Goal: Task Accomplishment & Management: Complete application form

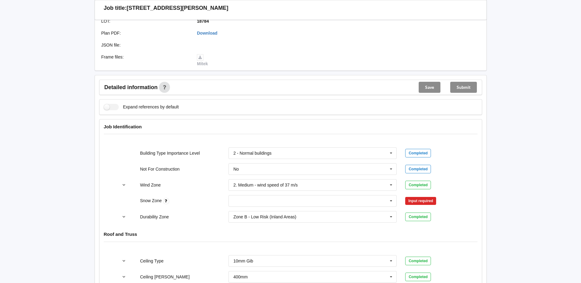
scroll to position [184, 0]
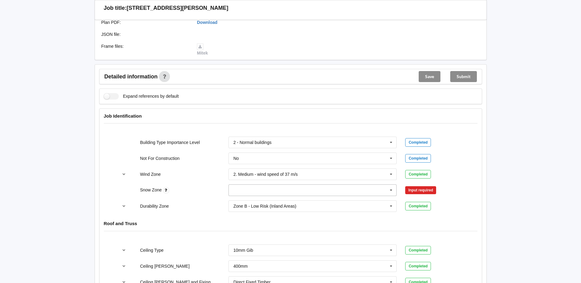
click at [270, 190] on input "text" at bounding box center [313, 190] width 168 height 11
drag, startPoint x: 256, startPoint y: 204, endPoint x: 263, endPoint y: 204, distance: 7.1
click at [256, 204] on div "N0" at bounding box center [313, 201] width 168 height 11
click at [426, 192] on button "Confirm input" at bounding box center [423, 190] width 36 height 10
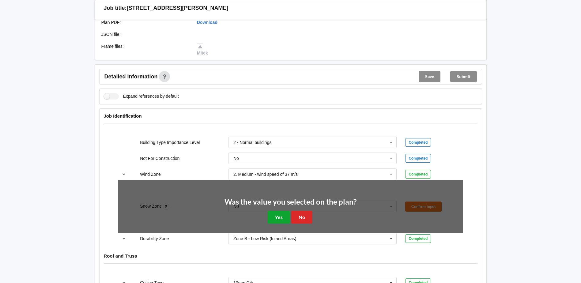
click at [275, 214] on button "Yes" at bounding box center [279, 217] width 22 height 13
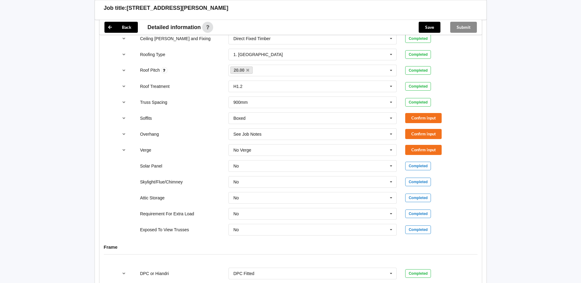
scroll to position [490, 0]
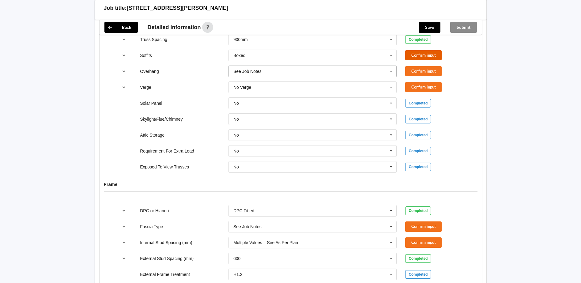
drag, startPoint x: 429, startPoint y: 56, endPoint x: 369, endPoint y: 66, distance: 60.9
click at [429, 56] on button "Confirm input" at bounding box center [423, 55] width 36 height 10
click at [352, 75] on input "text" at bounding box center [313, 71] width 168 height 11
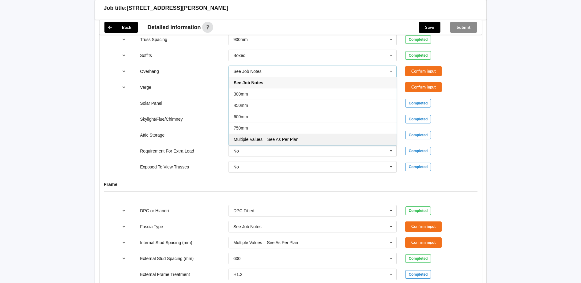
click at [290, 143] on div "Multiple Values – See As Per Plan" at bounding box center [313, 139] width 168 height 11
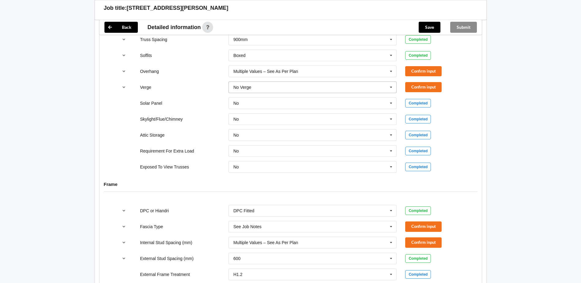
click at [384, 84] on input "text" at bounding box center [313, 87] width 168 height 11
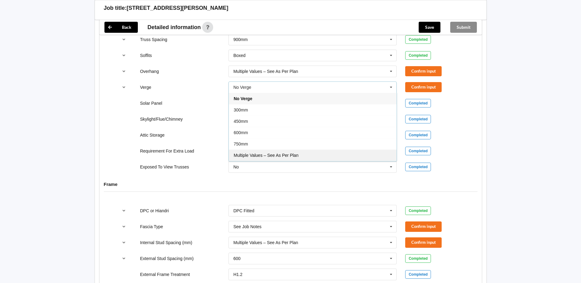
click at [293, 151] on div "Multiple Values – See As Per Plan" at bounding box center [313, 155] width 168 height 11
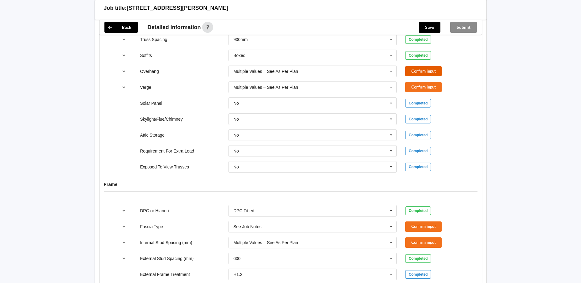
click at [430, 72] on button "Confirm input" at bounding box center [423, 71] width 36 height 10
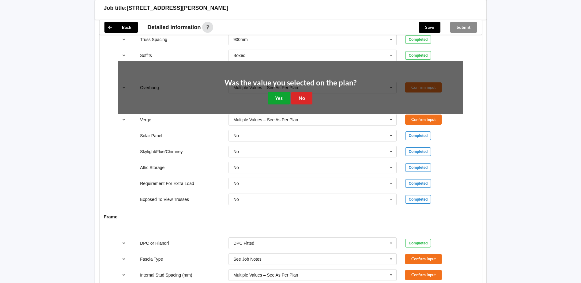
drag, startPoint x: 278, startPoint y: 100, endPoint x: 418, endPoint y: 99, distance: 139.7
click at [278, 100] on button "Yes" at bounding box center [279, 98] width 22 height 13
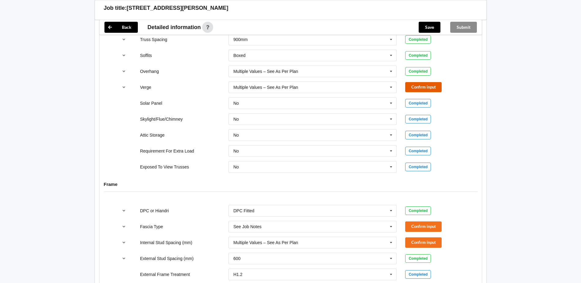
click at [429, 86] on button "Confirm input" at bounding box center [423, 87] width 36 height 10
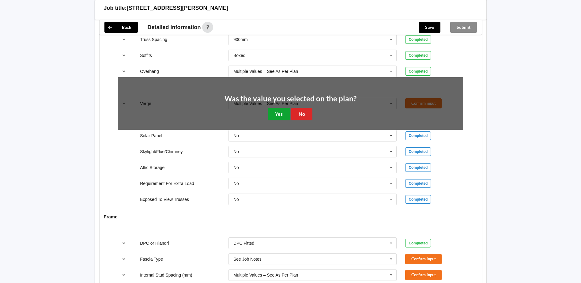
click at [280, 114] on button "Yes" at bounding box center [279, 114] width 22 height 13
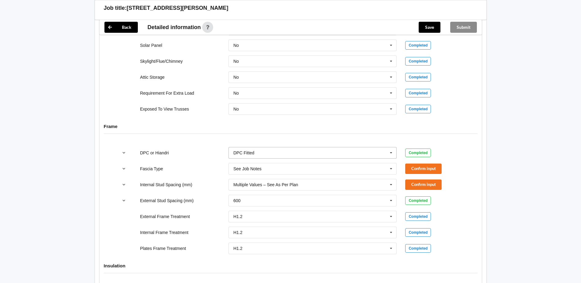
scroll to position [551, 0]
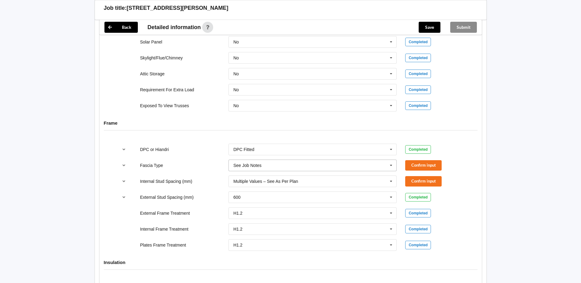
click at [386, 164] on input "text" at bounding box center [313, 165] width 168 height 11
click at [475, 157] on div "DPC or Hiandri DPC Fitted DPC Fitted HIANDRI Fitted Not Required See Job Notes …" at bounding box center [291, 197] width 382 height 116
click at [429, 163] on button "Confirm input" at bounding box center [423, 165] width 36 height 10
click at [419, 183] on button "Confirm input" at bounding box center [423, 181] width 36 height 10
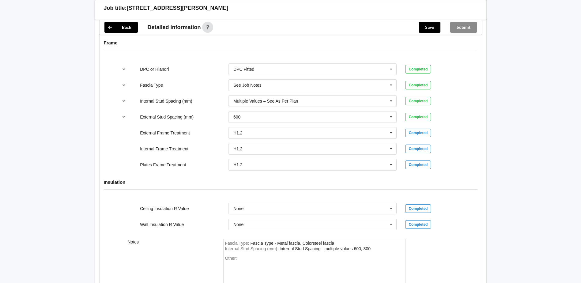
scroll to position [693, 0]
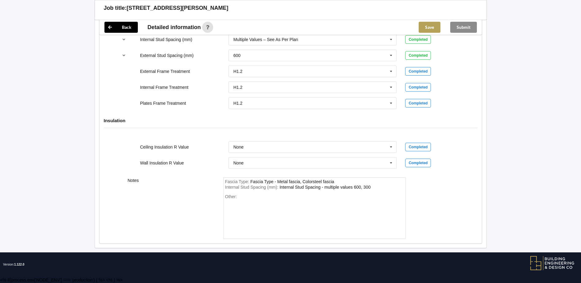
click at [429, 30] on button "Save" at bounding box center [430, 27] width 22 height 11
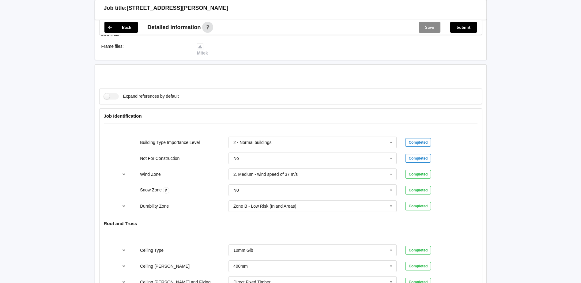
scroll to position [339, 0]
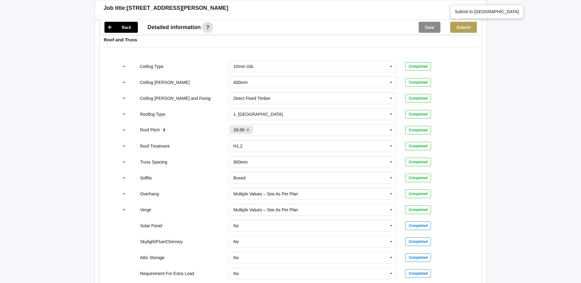
click at [467, 28] on button "Submit" at bounding box center [463, 27] width 27 height 11
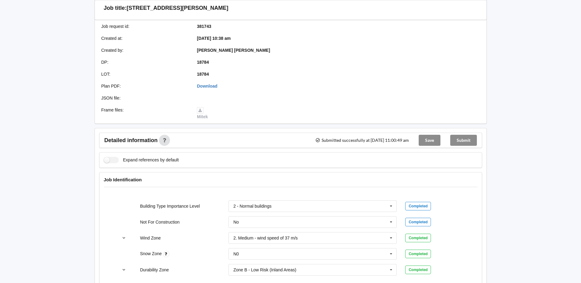
scroll to position [0, 0]
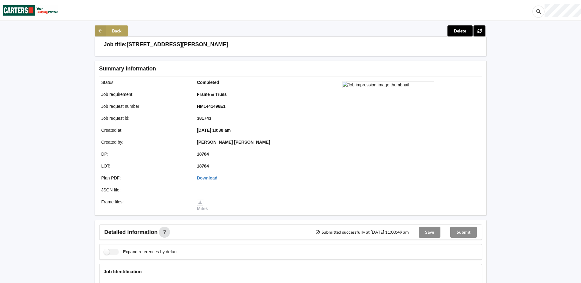
click at [101, 31] on icon at bounding box center [100, 30] width 11 height 11
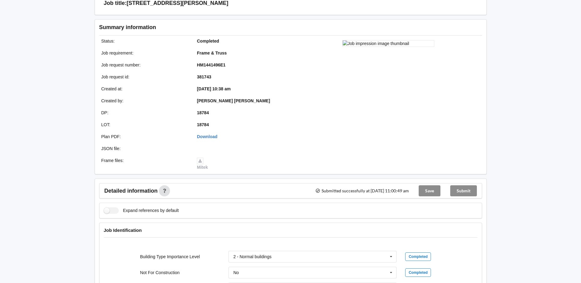
scroll to position [31, 0]
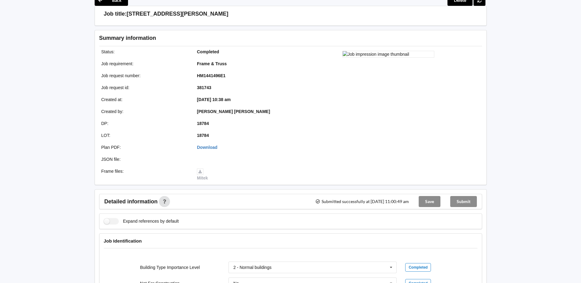
drag, startPoint x: 0, startPoint y: 55, endPoint x: 9, endPoint y: 49, distance: 10.6
click at [0, 55] on html "Back Delete Job title: 2 [PERSON_NAME] Place Summary information Status : Compl…" at bounding box center [290, 110] width 581 height 283
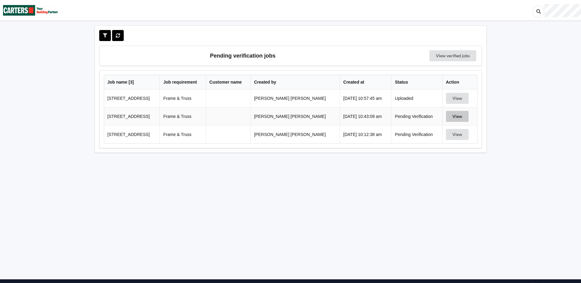
click at [450, 118] on button "View" at bounding box center [457, 116] width 23 height 11
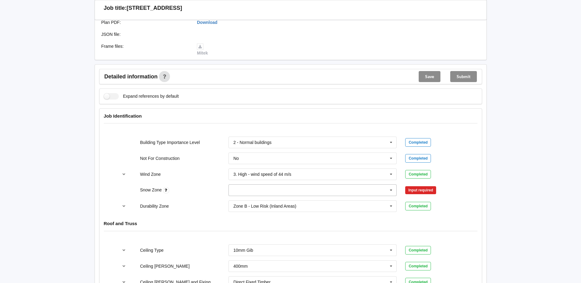
scroll to position [214, 0]
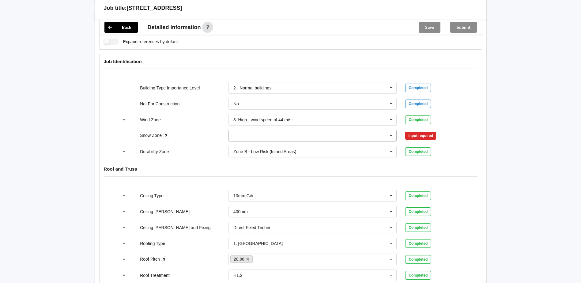
click at [299, 134] on input "text" at bounding box center [313, 135] width 168 height 11
drag, startPoint x: 262, startPoint y: 150, endPoint x: 418, endPoint y: 153, distance: 155.4
click at [263, 150] on div "N0" at bounding box center [313, 146] width 168 height 11
click at [429, 139] on button "Confirm input" at bounding box center [423, 136] width 36 height 10
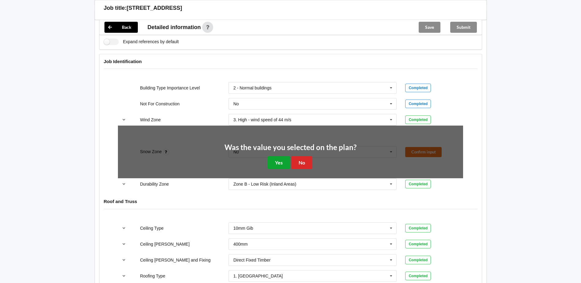
click at [278, 162] on button "Yes" at bounding box center [279, 162] width 22 height 13
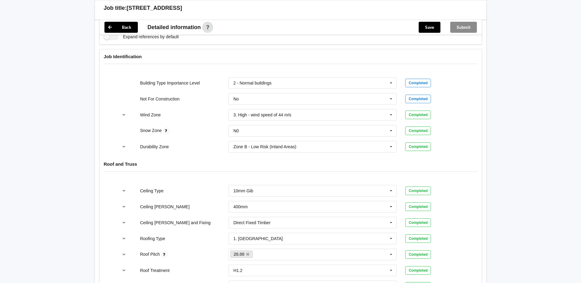
scroll to position [337, 0]
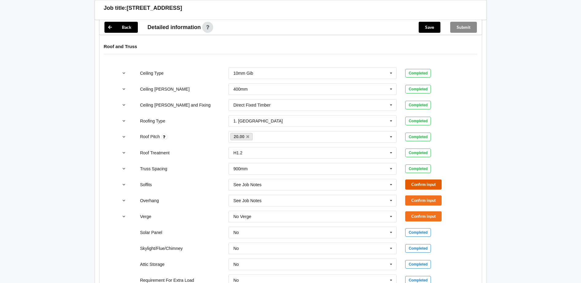
click at [418, 182] on button "Confirm input" at bounding box center [423, 185] width 36 height 10
click at [382, 186] on input "text" at bounding box center [313, 184] width 168 height 11
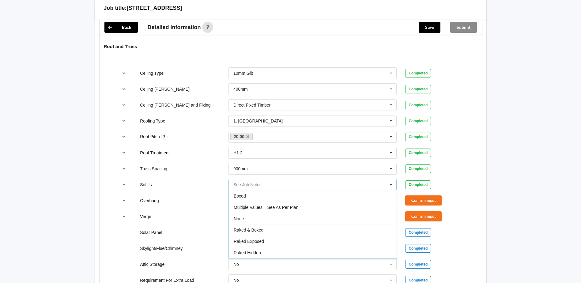
scroll to position [11, 0]
click at [323, 199] on div "Multiple Values – See As Per Plan" at bounding box center [313, 196] width 168 height 11
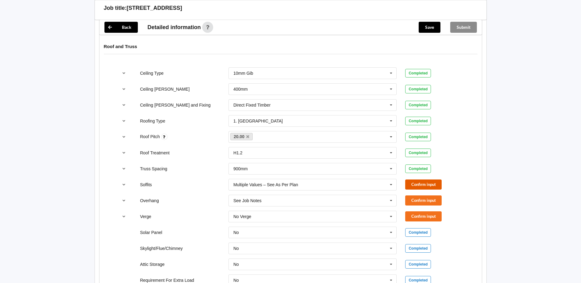
click at [414, 182] on button "Confirm input" at bounding box center [423, 185] width 36 height 10
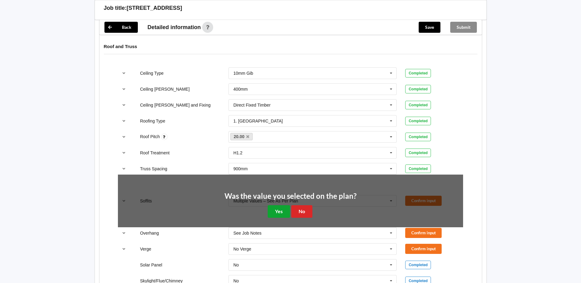
click at [284, 210] on button "Yes" at bounding box center [279, 211] width 22 height 13
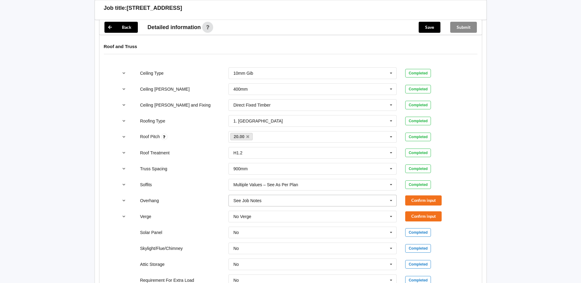
click at [392, 198] on icon at bounding box center [391, 200] width 9 height 11
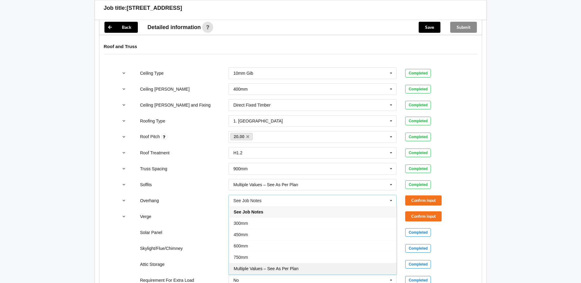
click at [305, 270] on div "Multiple Values – See As Per Plan" at bounding box center [313, 268] width 168 height 11
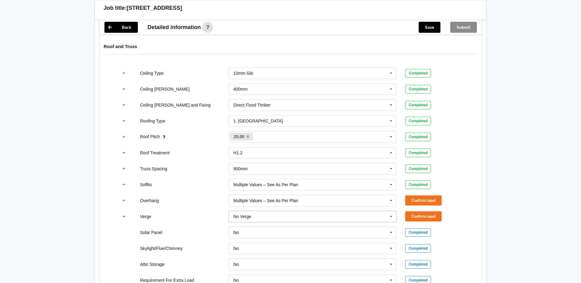
click at [391, 218] on icon at bounding box center [391, 216] width 9 height 11
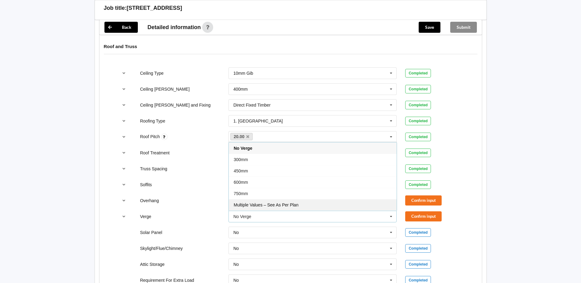
click at [302, 206] on div "Multiple Values – See As Per Plan" at bounding box center [313, 204] width 168 height 11
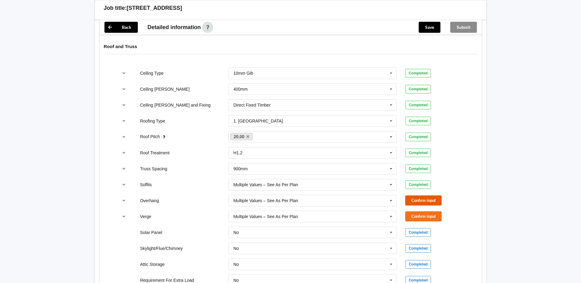
click at [433, 200] on button "Confirm input" at bounding box center [423, 200] width 36 height 10
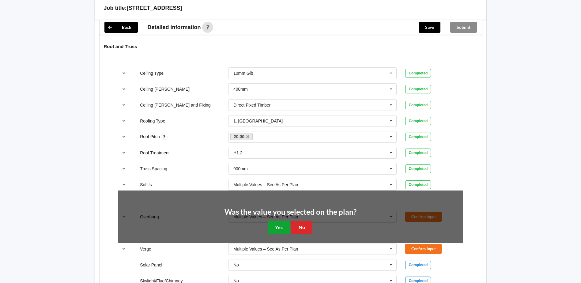
drag, startPoint x: 272, startPoint y: 230, endPoint x: 286, endPoint y: 230, distance: 13.8
click at [273, 230] on button "Yes" at bounding box center [279, 227] width 22 height 13
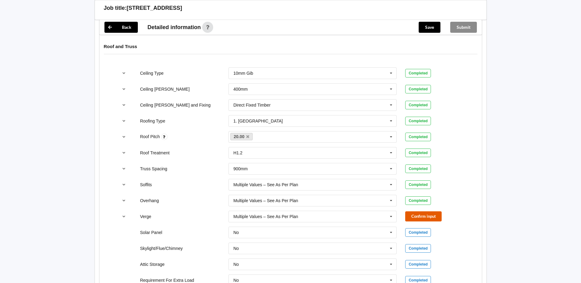
click at [424, 219] on button "Confirm input" at bounding box center [423, 216] width 36 height 10
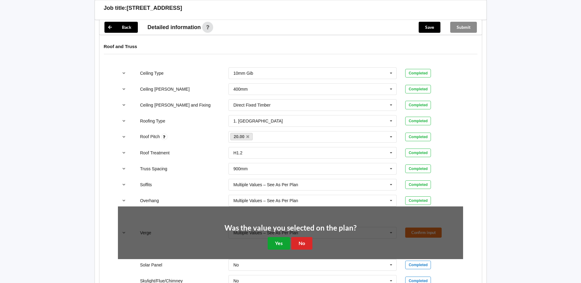
click at [279, 242] on button "Yes" at bounding box center [279, 243] width 22 height 13
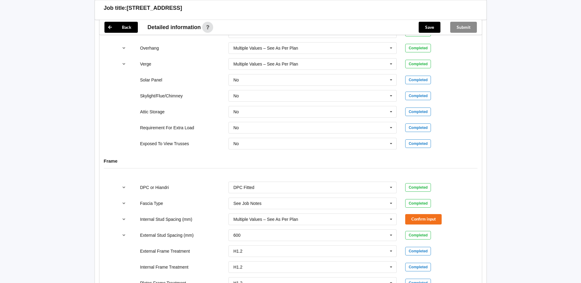
scroll to position [490, 0]
click at [419, 219] on button "Confirm input" at bounding box center [423, 219] width 36 height 10
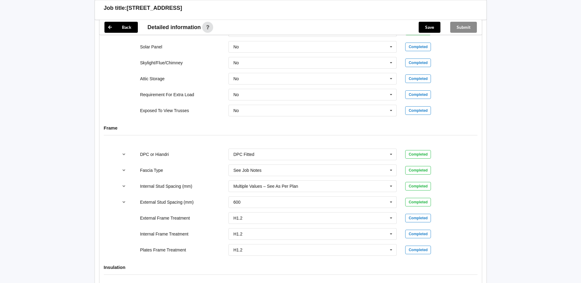
scroll to position [669, 0]
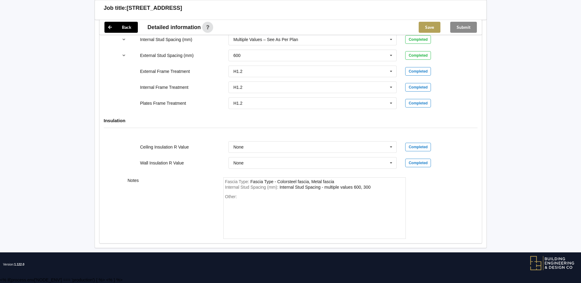
click at [431, 27] on button "Save" at bounding box center [430, 27] width 22 height 11
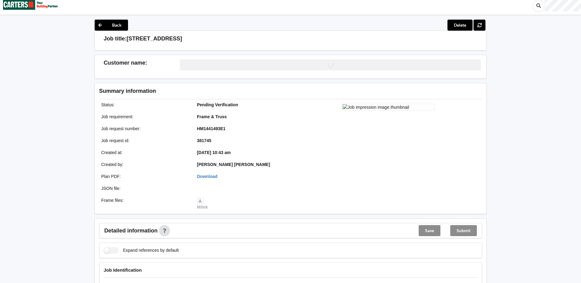
scroll to position [0, 0]
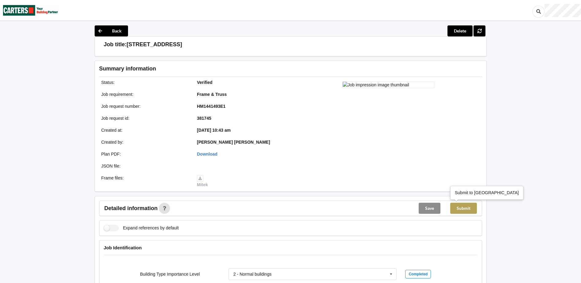
click at [468, 213] on button "Submit" at bounding box center [463, 208] width 27 height 11
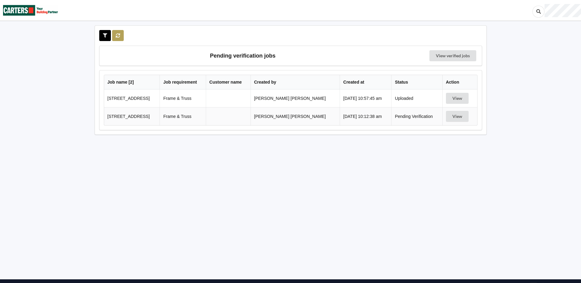
click at [121, 35] on button at bounding box center [118, 35] width 12 height 11
click at [456, 120] on button "View" at bounding box center [457, 116] width 23 height 11
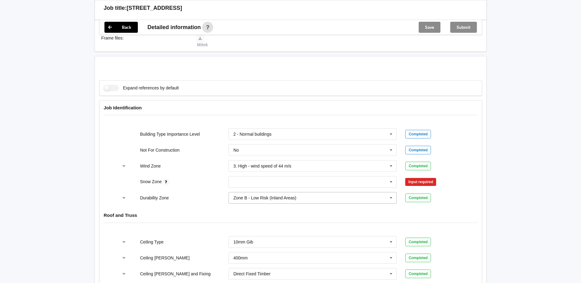
scroll to position [245, 0]
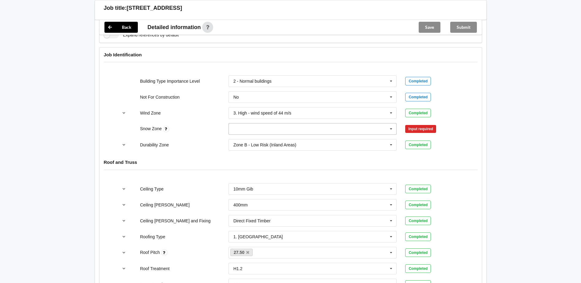
click at [393, 129] on icon at bounding box center [391, 128] width 9 height 11
click at [320, 143] on div "N0" at bounding box center [313, 139] width 168 height 11
click at [426, 127] on button "Confirm input" at bounding box center [423, 129] width 36 height 10
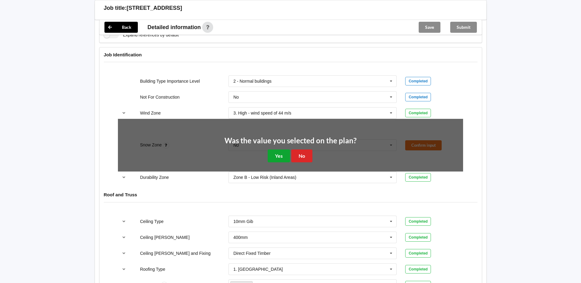
click at [275, 156] on button "Yes" at bounding box center [279, 156] width 22 height 13
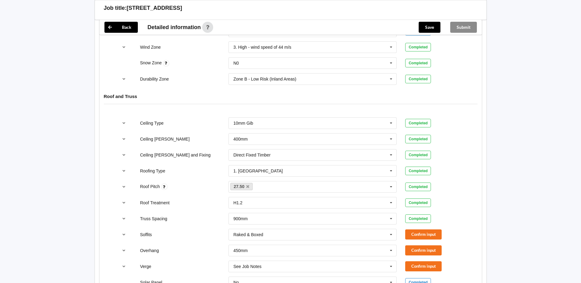
scroll to position [429, 0]
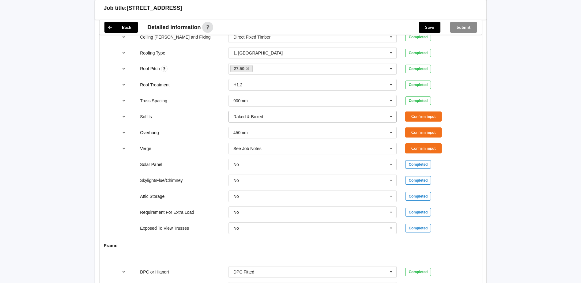
click at [393, 117] on icon at bounding box center [391, 116] width 9 height 11
click at [471, 140] on div "Ceiling Type 10mm Gib 10mm Gib 12mm MDF 12mm Ply 13mm Gib None See Job Notes Co…" at bounding box center [291, 116] width 382 height 243
drag, startPoint x: 440, startPoint y: 116, endPoint x: 398, endPoint y: 129, distance: 43.9
click at [440, 116] on button "Confirm input" at bounding box center [423, 117] width 36 height 10
click at [392, 133] on icon at bounding box center [391, 132] width 9 height 11
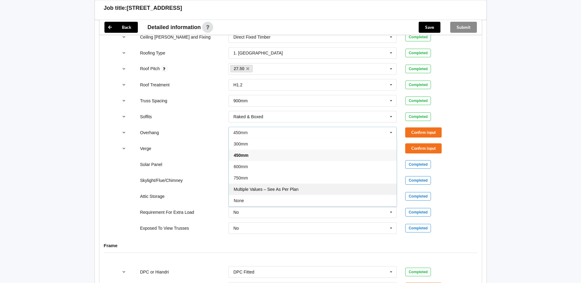
click at [296, 190] on span "Multiple Values – See As Per Plan" at bounding box center [266, 189] width 65 height 5
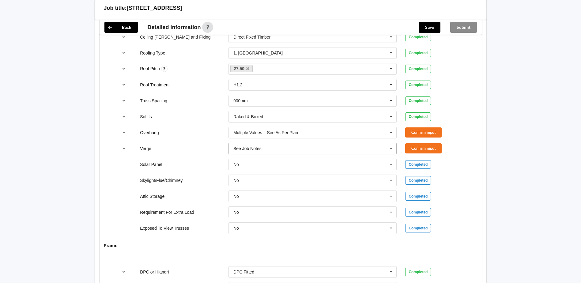
click at [391, 150] on icon at bounding box center [391, 148] width 9 height 11
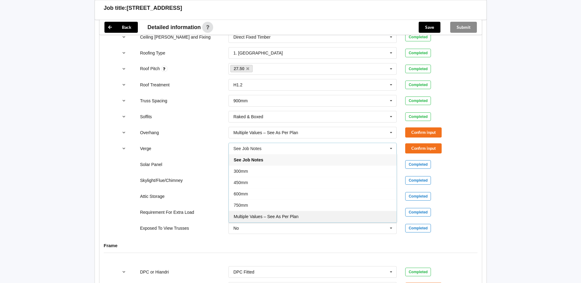
click at [298, 214] on div "Multiple Values – See As Per Plan" at bounding box center [313, 216] width 168 height 11
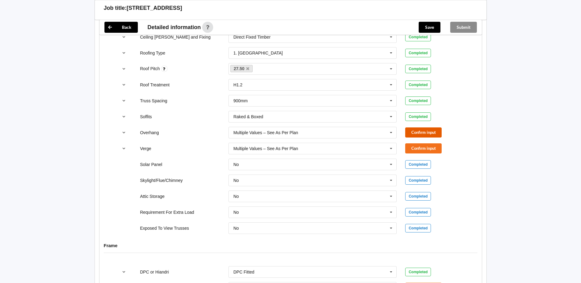
click at [425, 133] on button "Confirm input" at bounding box center [423, 132] width 36 height 10
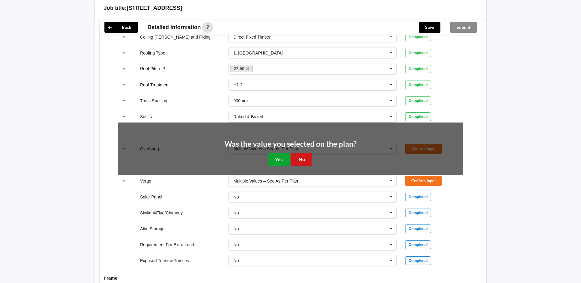
click at [295, 160] on div "Was the value you selected on the plan? Yes No" at bounding box center [291, 152] width 132 height 25
click at [290, 161] on button "Yes" at bounding box center [279, 159] width 22 height 13
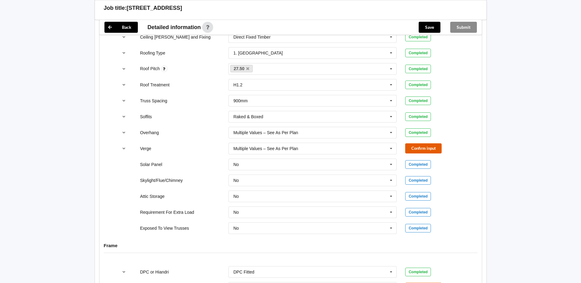
click at [418, 148] on button "Confirm input" at bounding box center [423, 148] width 36 height 10
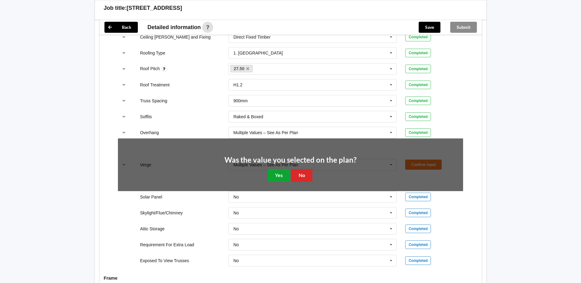
click at [275, 174] on button "Yes" at bounding box center [279, 175] width 22 height 13
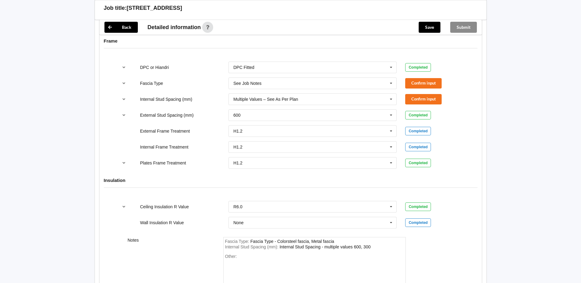
scroll to position [643, 0]
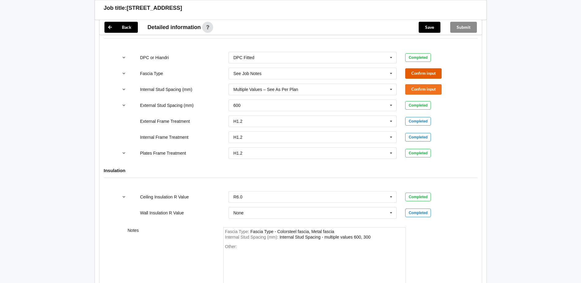
click at [421, 75] on button "Confirm input" at bounding box center [423, 73] width 36 height 10
click at [423, 88] on button "Confirm input" at bounding box center [423, 89] width 36 height 10
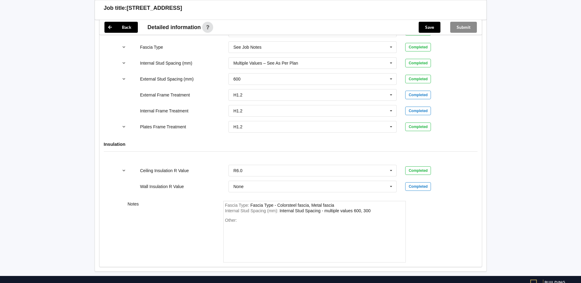
scroll to position [693, 0]
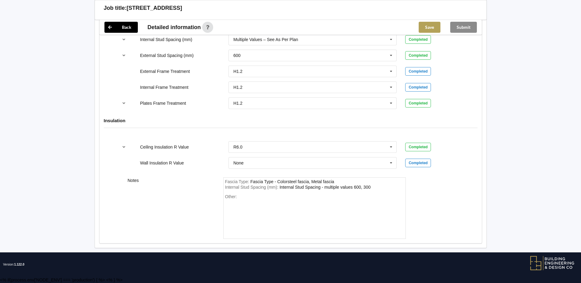
click at [435, 25] on button "Save" at bounding box center [430, 27] width 22 height 11
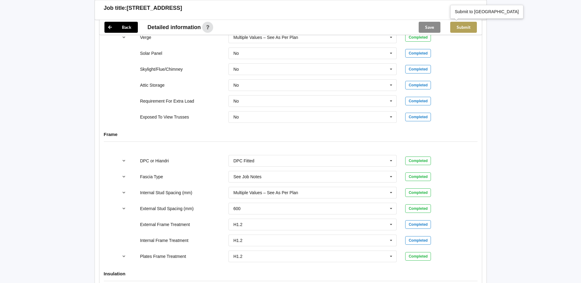
click at [470, 29] on button "Submit" at bounding box center [463, 27] width 27 height 11
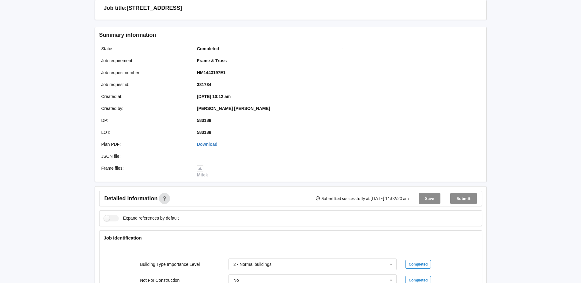
scroll to position [0, 0]
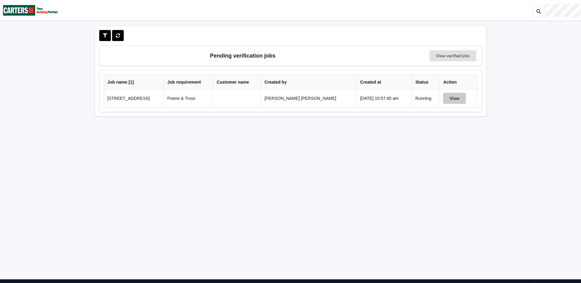
click at [449, 98] on button "View" at bounding box center [454, 98] width 23 height 11
click at [123, 37] on button at bounding box center [118, 35] width 12 height 11
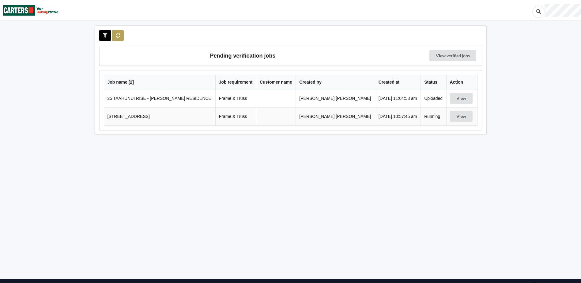
click at [120, 32] on button at bounding box center [118, 35] width 12 height 11
click at [119, 32] on button at bounding box center [118, 35] width 12 height 11
click at [120, 33] on icon at bounding box center [118, 35] width 5 height 4
click at [61, 81] on div "Pending verification jobs View verified jobs Job name [ 2 ] Job requirement Cus…" at bounding box center [290, 152] width 581 height 304
